Goal: Find specific page/section: Find specific page/section

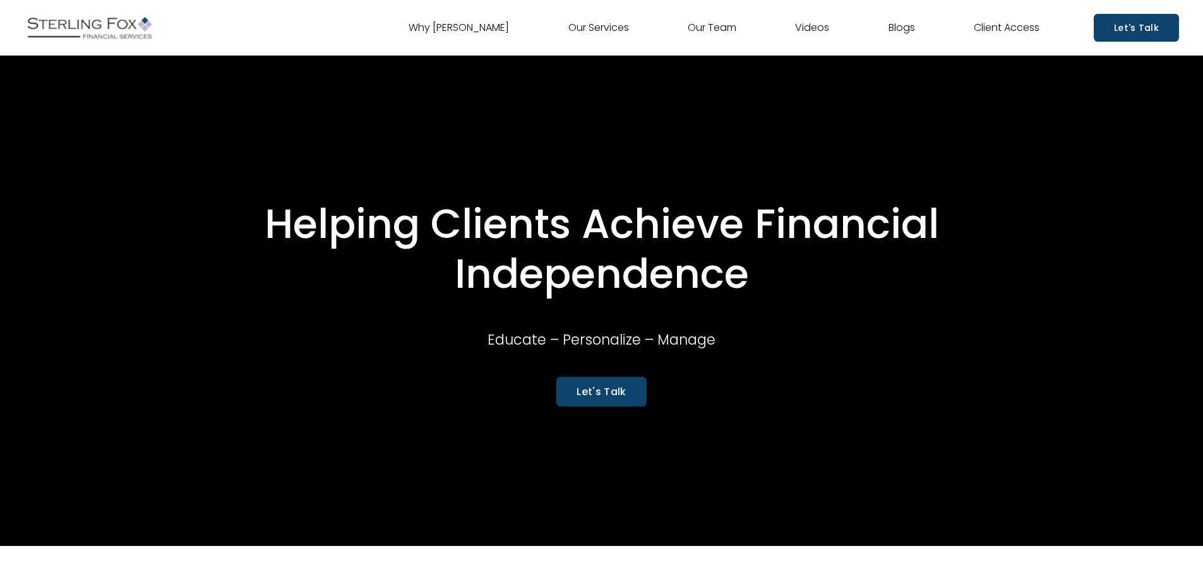
click at [707, 28] on link "Our Team" at bounding box center [712, 28] width 49 height 20
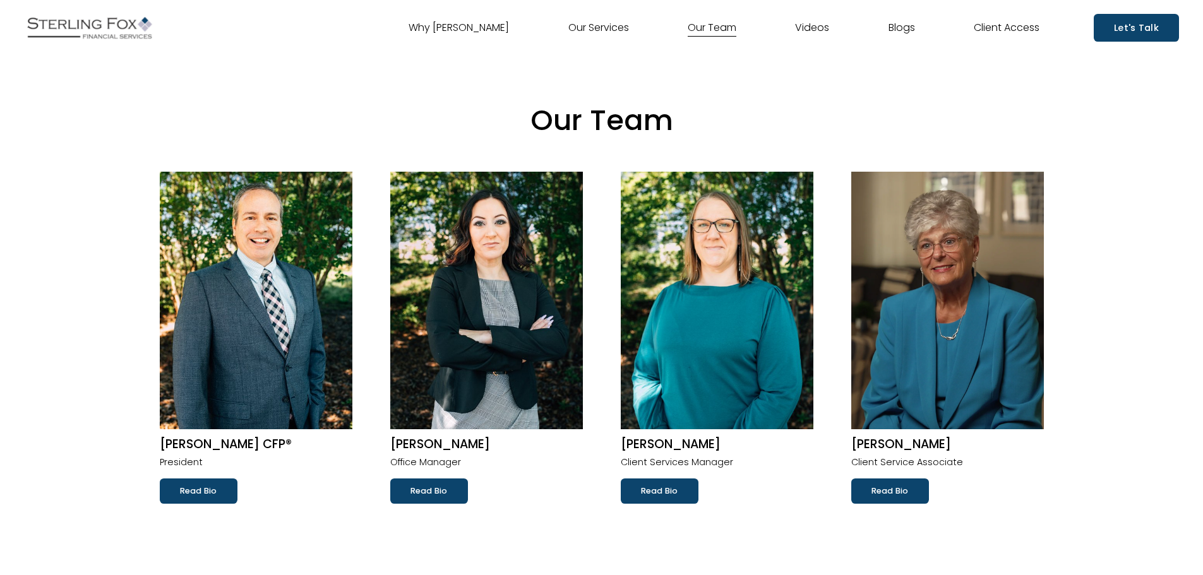
click at [209, 488] on link "Read Bio" at bounding box center [199, 491] width 78 height 25
